Goal: Task Accomplishment & Management: Use online tool/utility

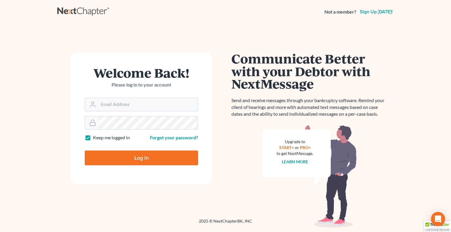
type input "[EMAIL_ADDRESS][DOMAIN_NAME]"
click at [123, 158] on input "Log In" at bounding box center [141, 158] width 113 height 15
type input "Thinking..."
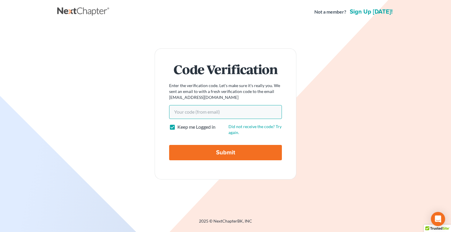
click at [210, 113] on input "Your code(from email)" at bounding box center [225, 112] width 113 height 14
paste input "5beadd"
type input "5beadd"
click at [223, 157] on input "Submit" at bounding box center [225, 152] width 113 height 15
type input "Thinking..."
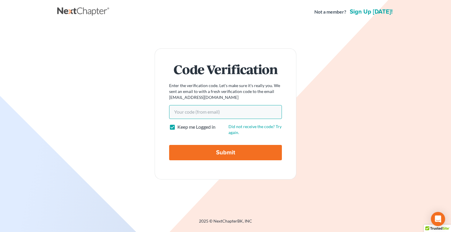
click at [199, 110] on input "Your code(from email)" at bounding box center [225, 112] width 113 height 14
paste input "5beadd"
type input "5beadd"
click at [219, 152] on input "Submit" at bounding box center [225, 152] width 113 height 15
type input "Thinking..."
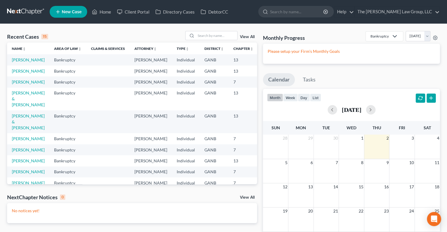
scroll to position [222, 0]
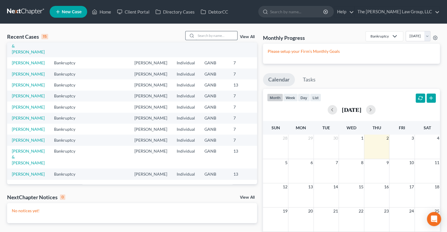
click at [212, 38] on input "search" at bounding box center [216, 35] width 41 height 9
type input "BRIANA HOLLINS"
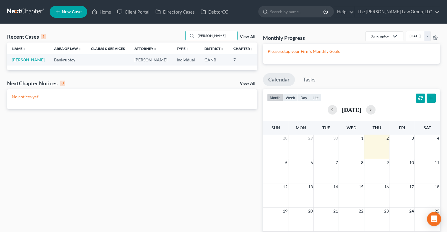
click at [19, 61] on link "[PERSON_NAME]" at bounding box center [28, 59] width 33 height 5
